Goal: Book appointment/travel/reservation

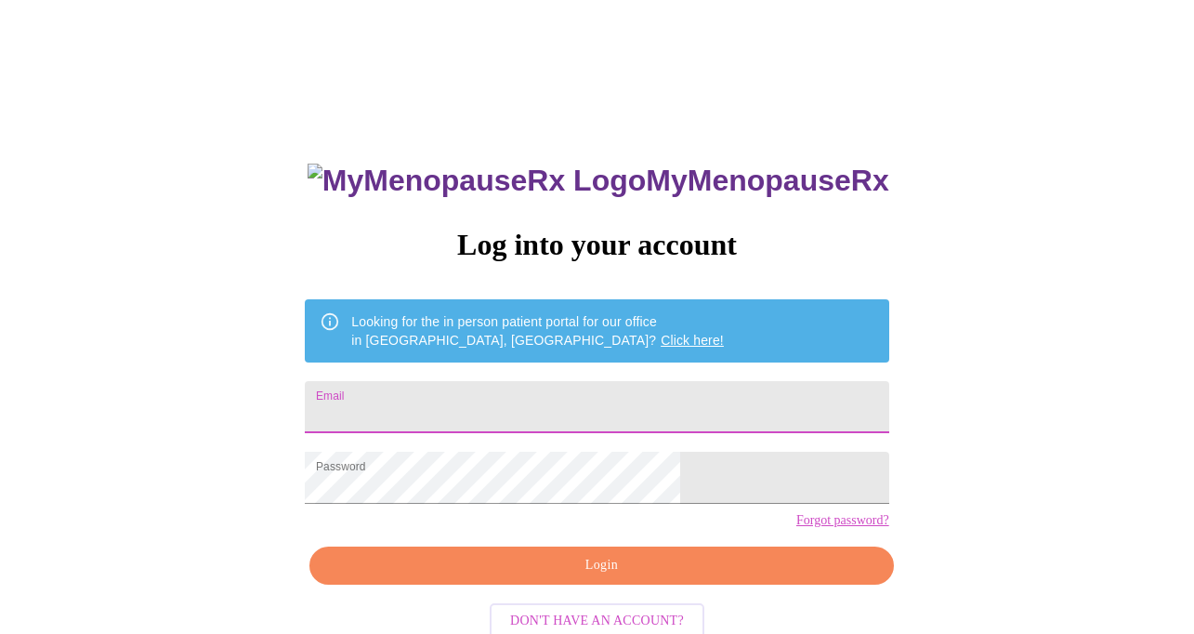
click at [735, 386] on input "Email" at bounding box center [597, 407] width 584 height 52
type input "j"
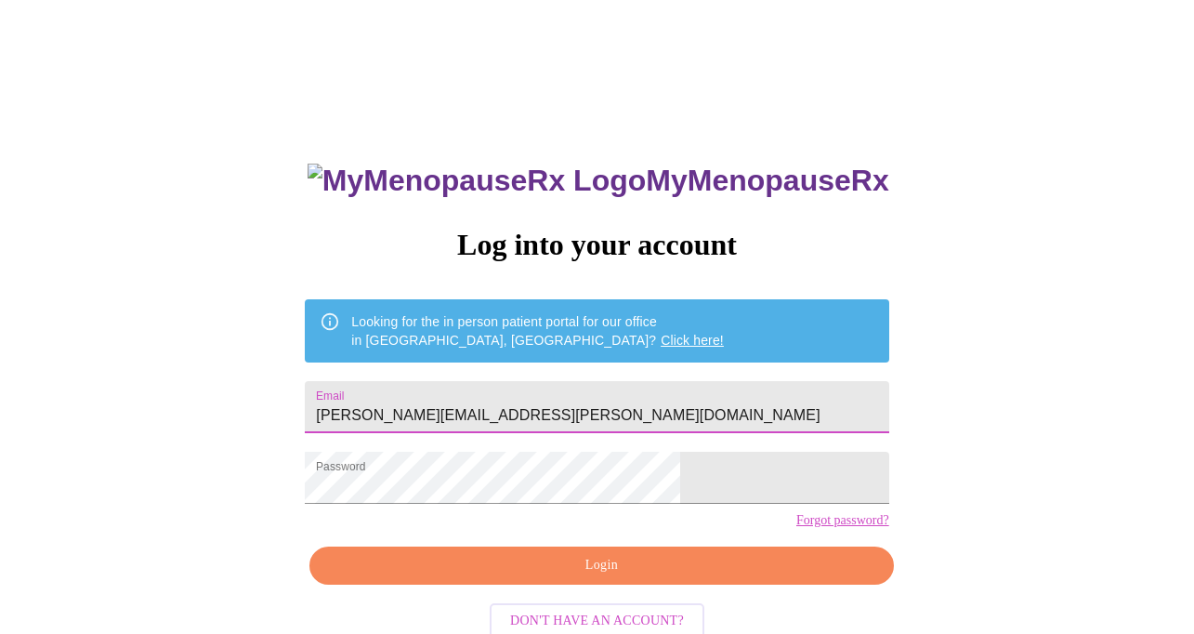
type input "[PERSON_NAME][EMAIL_ADDRESS][PERSON_NAME][DOMAIN_NAME]"
click at [671, 577] on span "Login" at bounding box center [601, 565] width 541 height 23
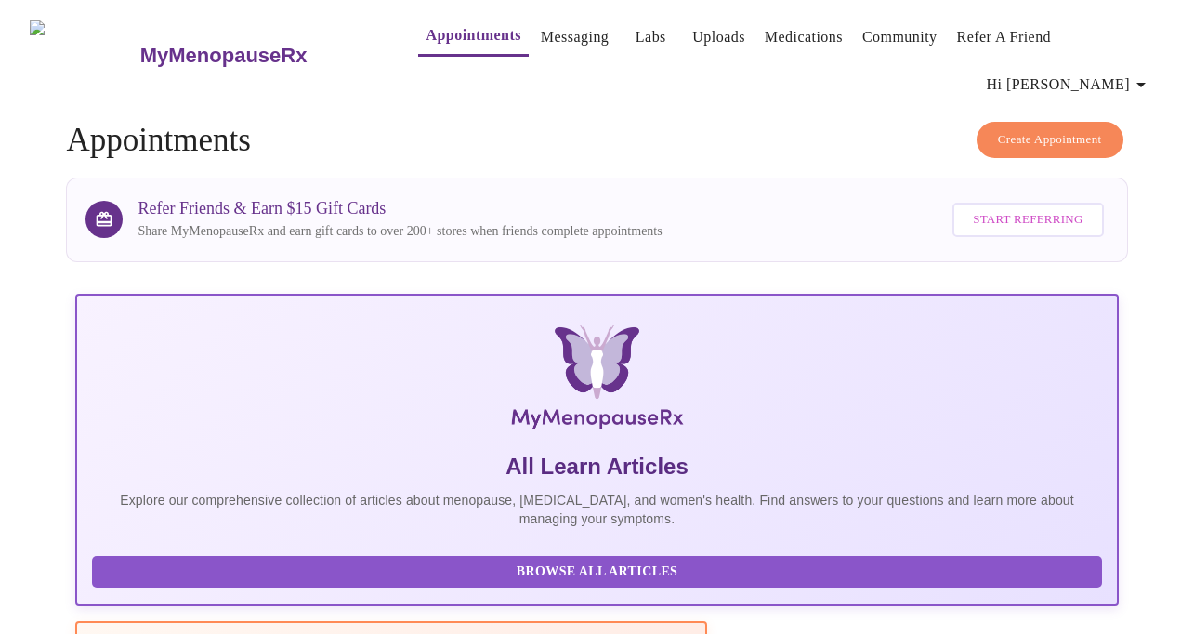
click at [433, 45] on link "Appointments" at bounding box center [473, 35] width 95 height 26
click at [433, 46] on link "Appointments" at bounding box center [473, 35] width 95 height 26
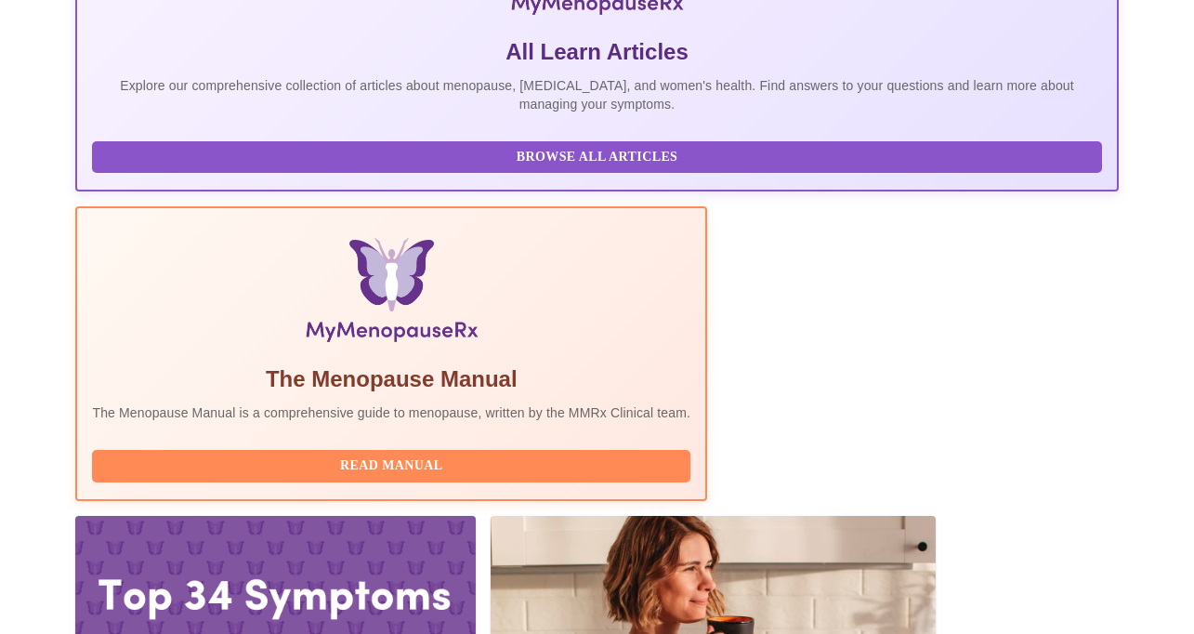
scroll to position [416, 0]
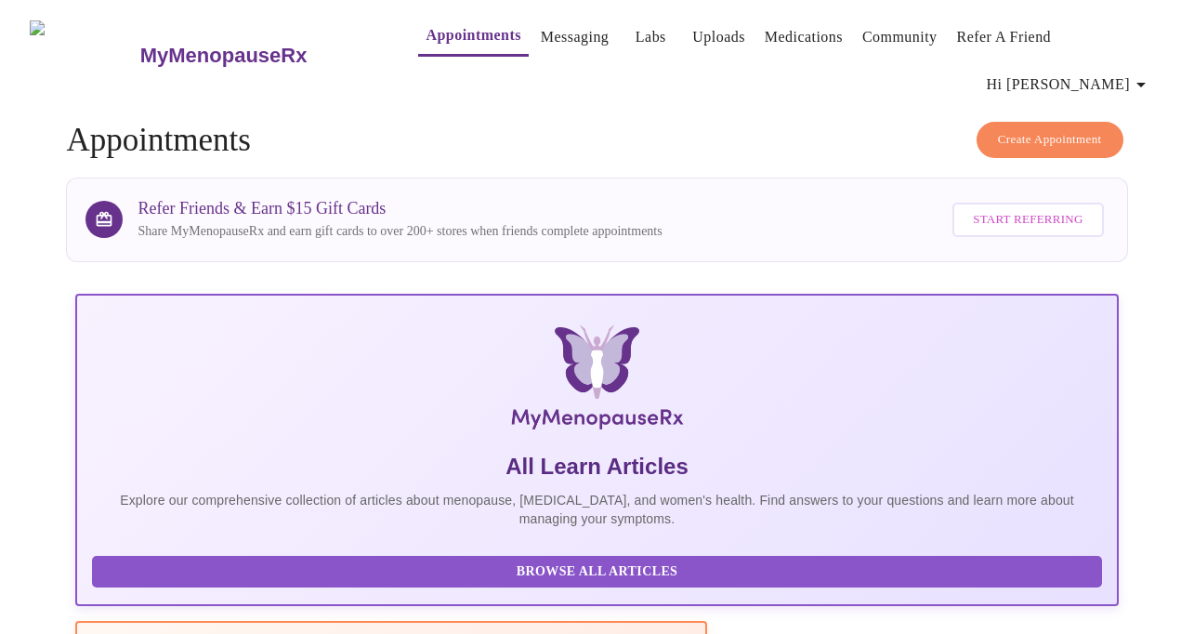
click at [453, 33] on link "Appointments" at bounding box center [473, 35] width 95 height 26
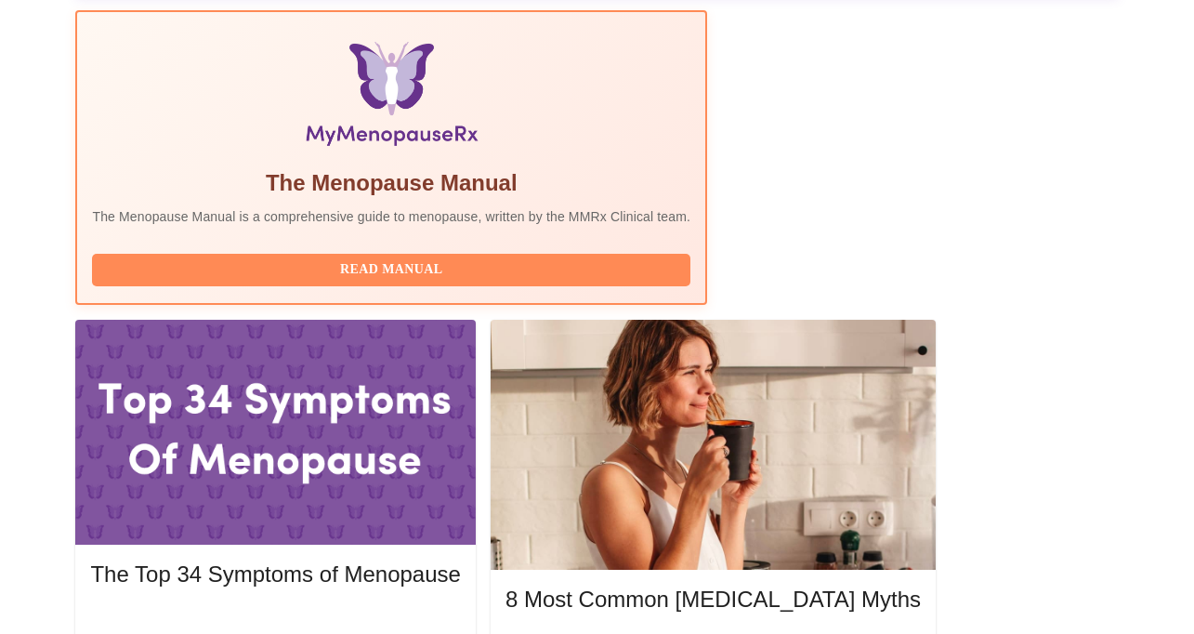
scroll to position [614, 0]
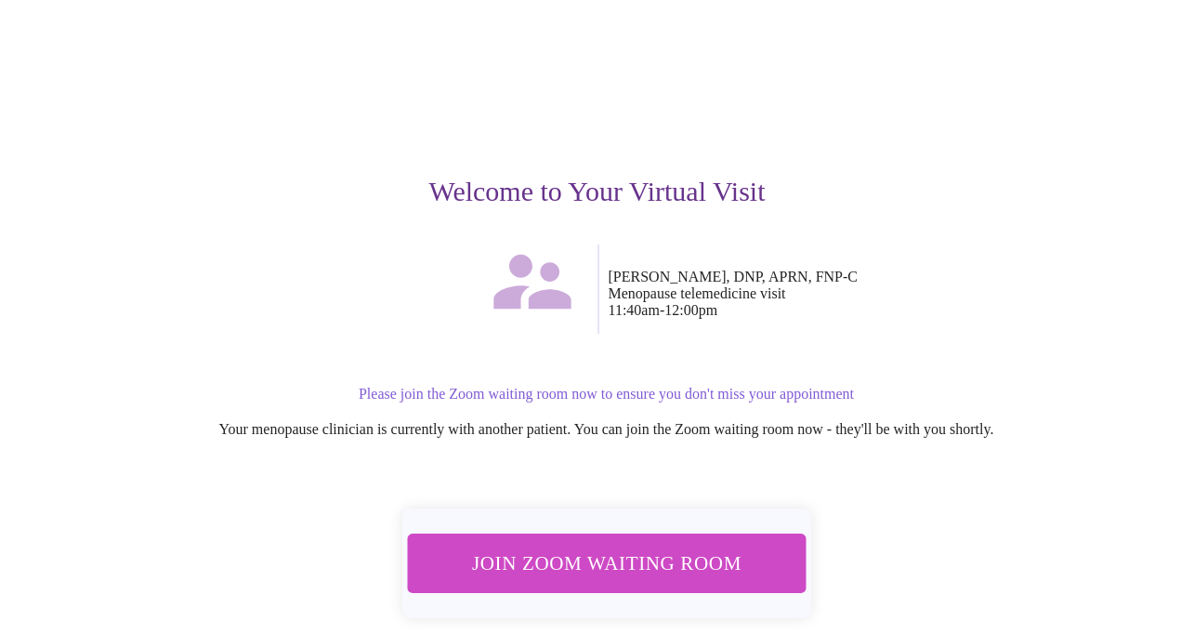
scroll to position [96, 0]
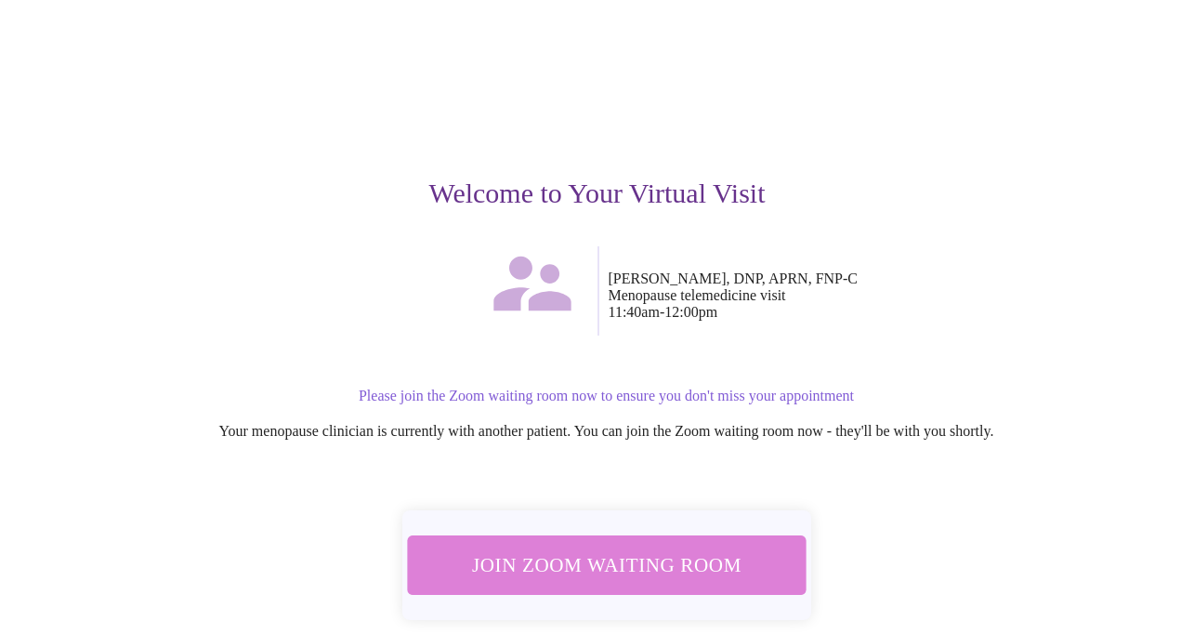
click at [728, 547] on span "Join Zoom Waiting Room" at bounding box center [605, 564] width 349 height 34
